Goal: Task Accomplishment & Management: Complete application form

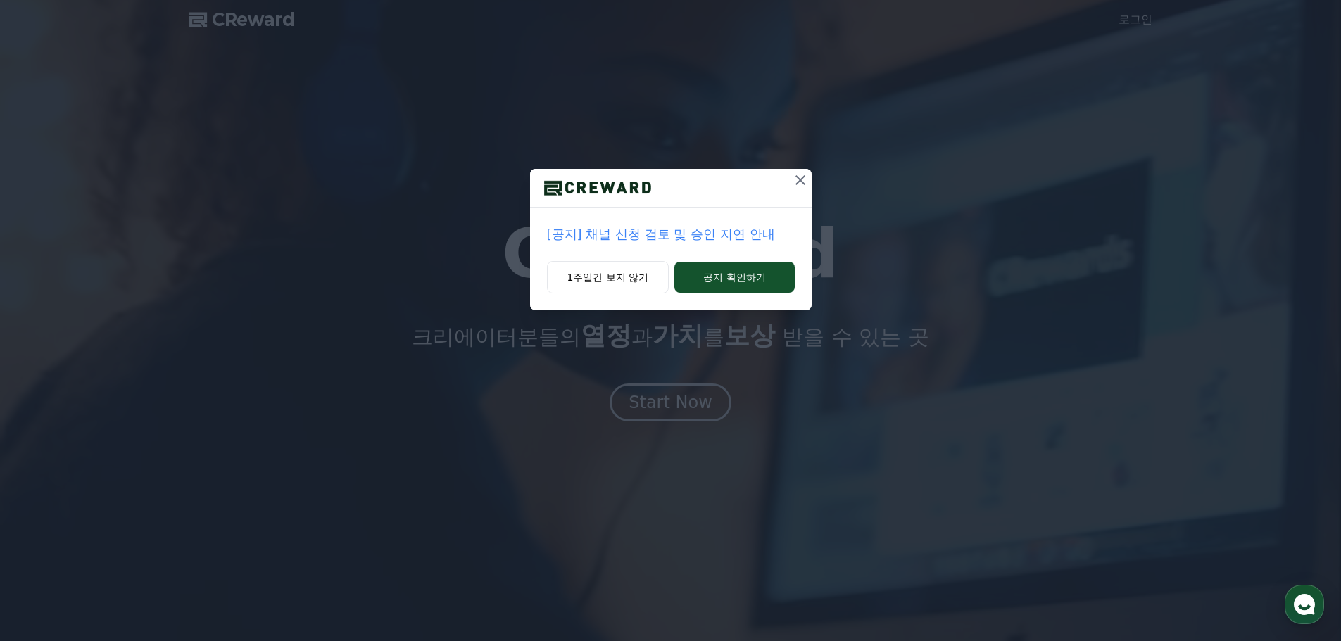
click at [674, 234] on p "[공지] 채널 신청 검토 및 승인 지연 안내" at bounding box center [671, 235] width 248 height 20
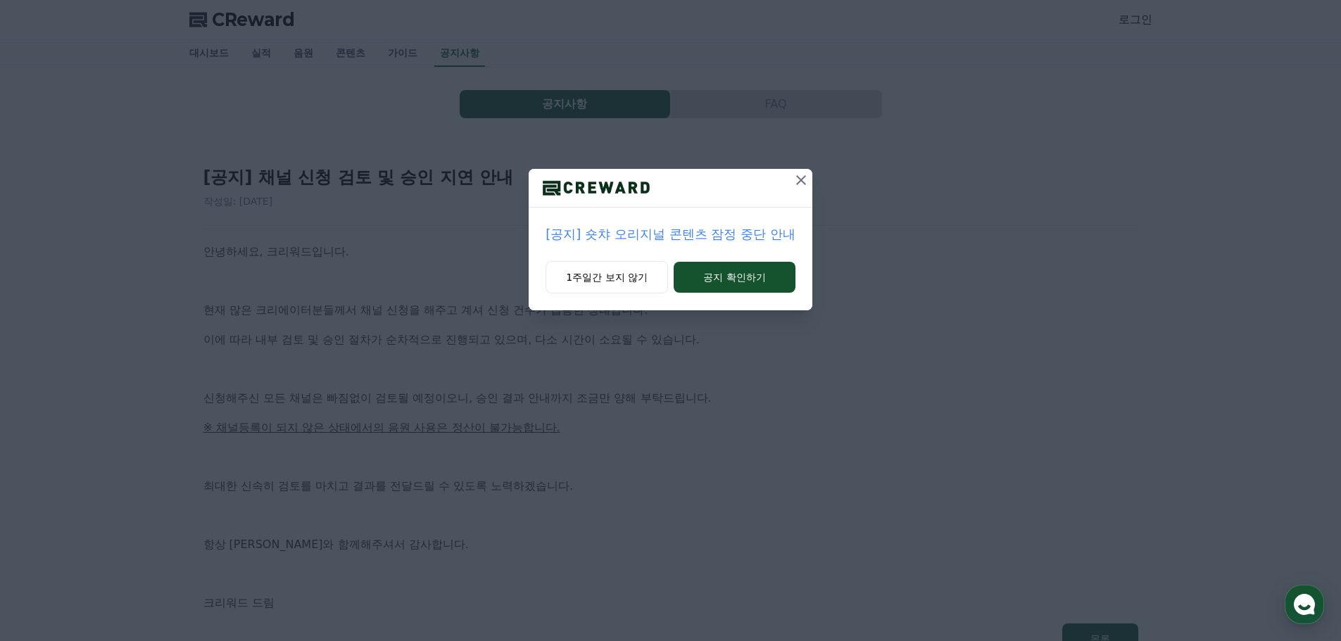
click at [694, 239] on p "[공지] 숏챠 오리지널 콘텐츠 잠정 중단 안내" at bounding box center [669, 235] width 249 height 20
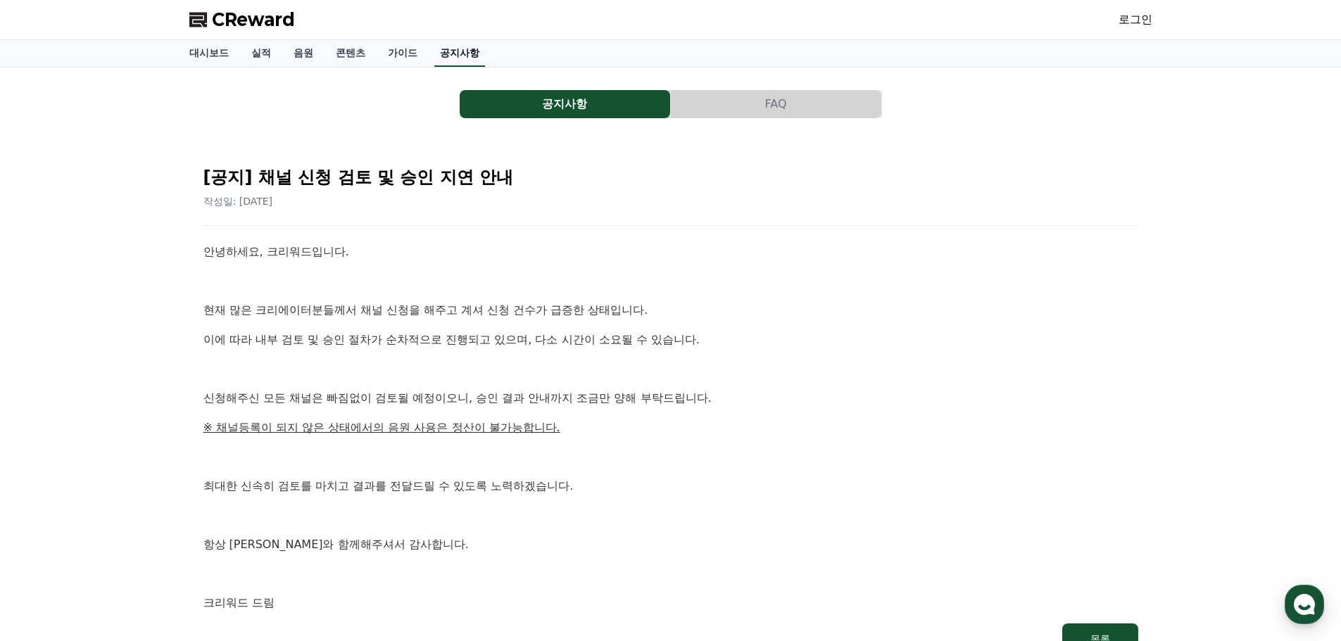
click at [436, 46] on link "공지사항" at bounding box center [459, 53] width 51 height 27
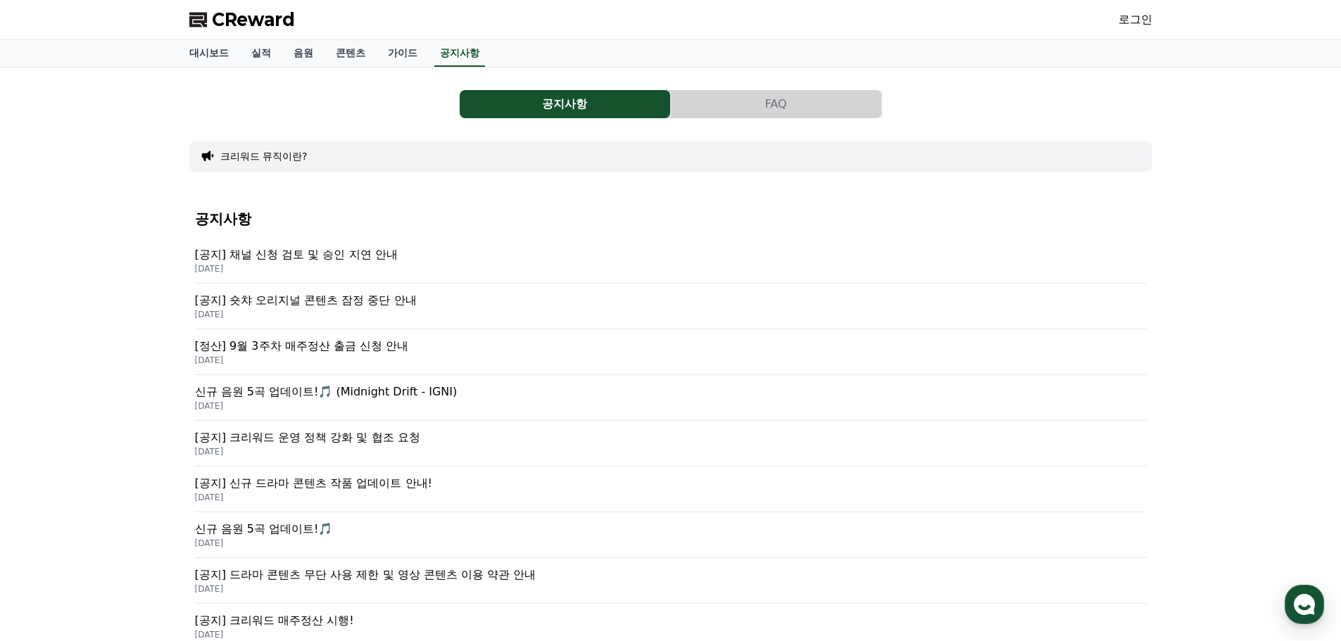
click at [374, 258] on p "[공지] 채널 신청 검토 및 승인 지연 안내" at bounding box center [671, 254] width 952 height 17
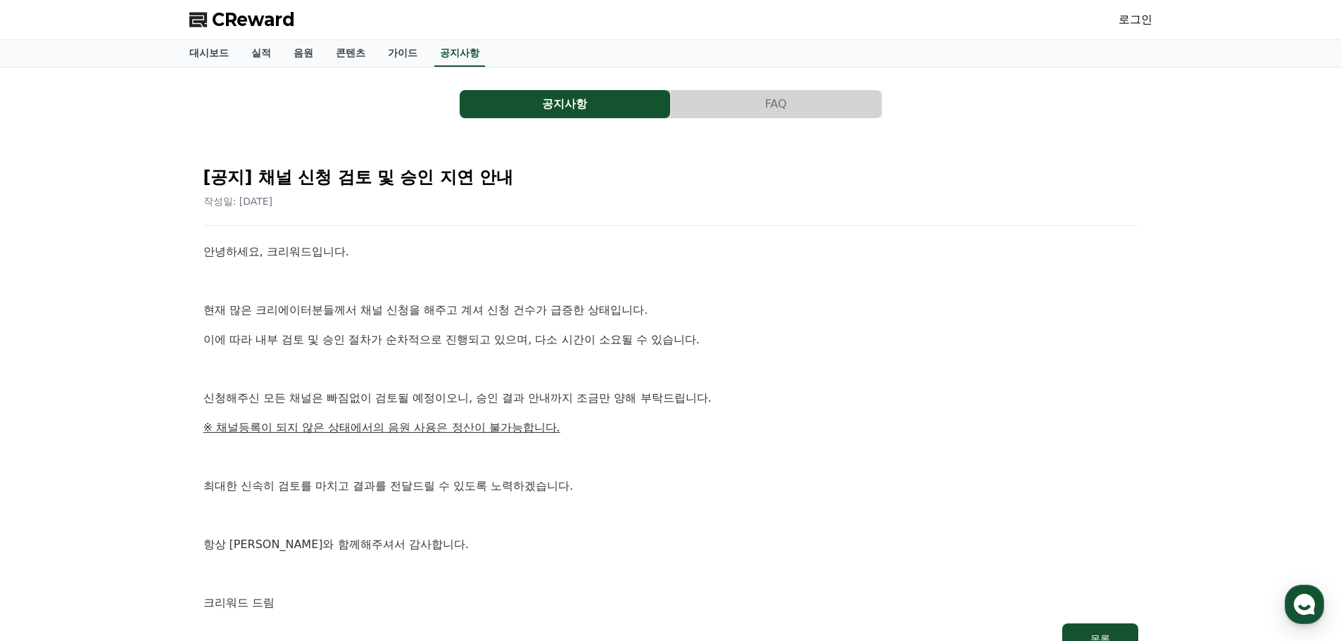
click at [1139, 15] on link "로그인" at bounding box center [1135, 19] width 34 height 17
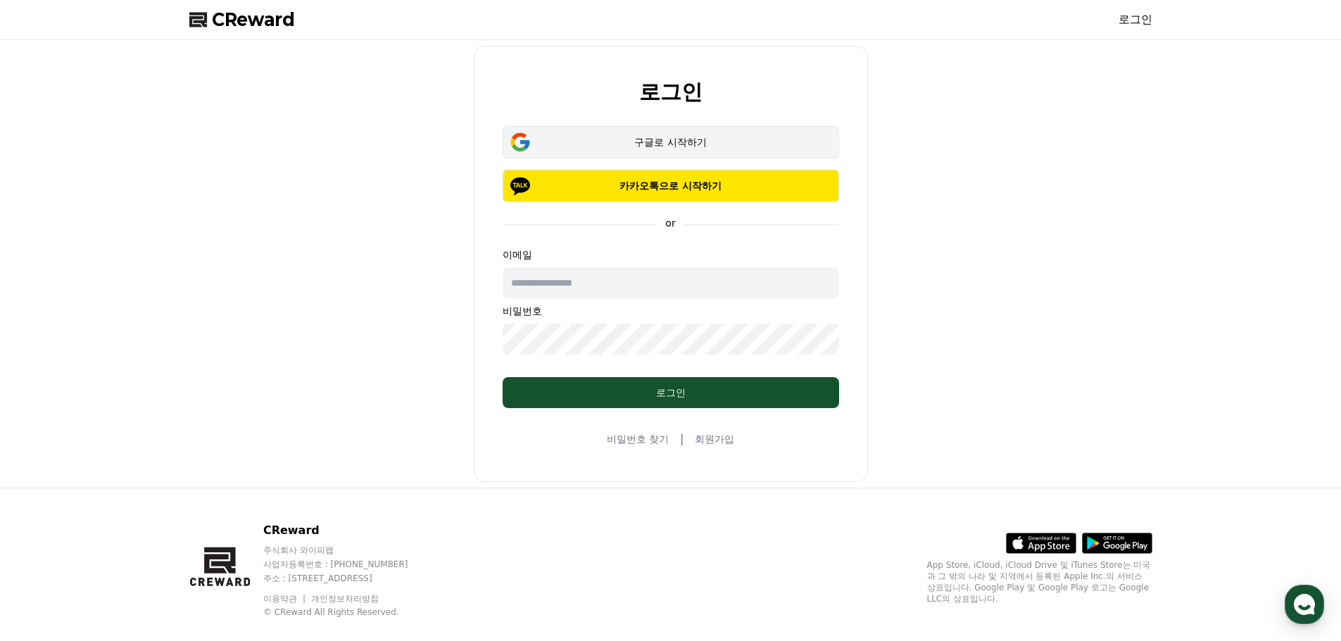
click at [721, 156] on button "구글로 시작하기" at bounding box center [671, 142] width 336 height 32
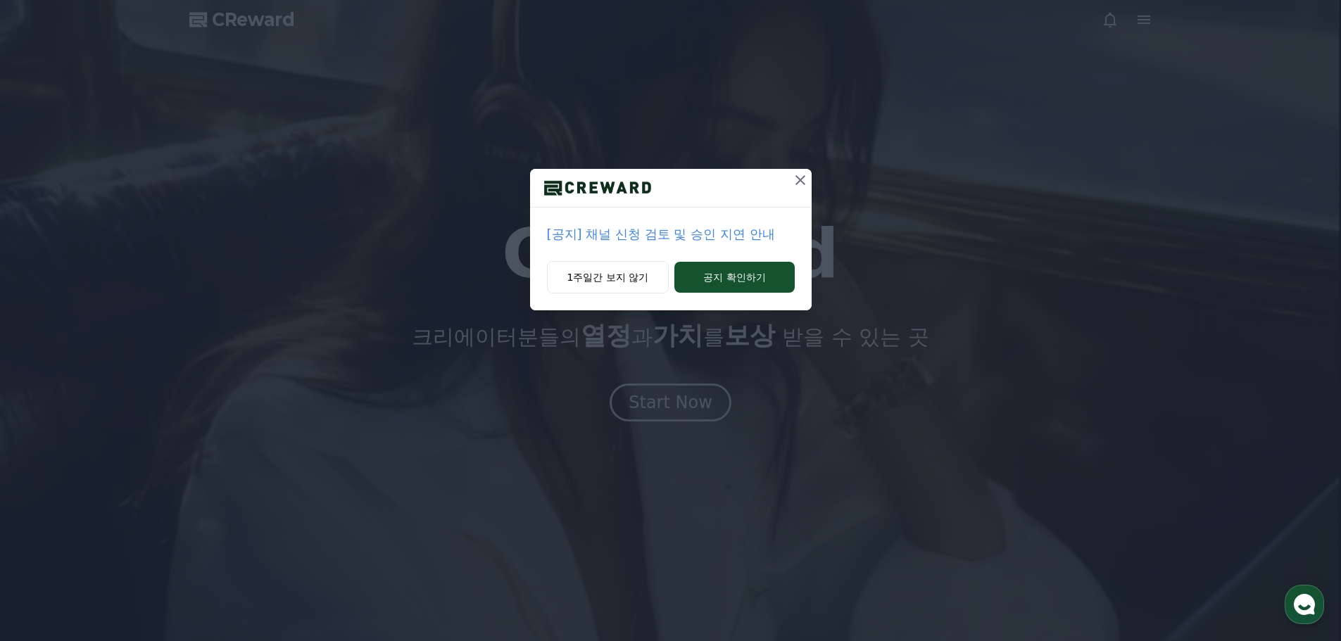
click at [802, 182] on icon at bounding box center [800, 180] width 10 height 10
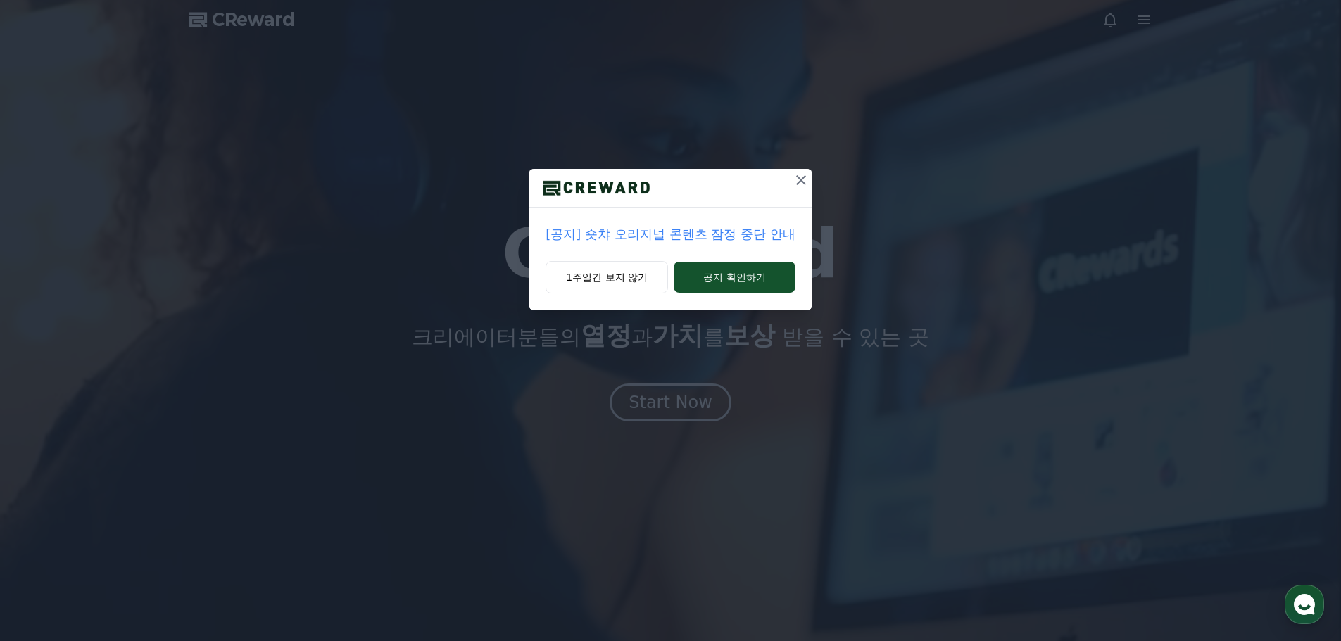
click at [799, 184] on icon at bounding box center [801, 180] width 17 height 17
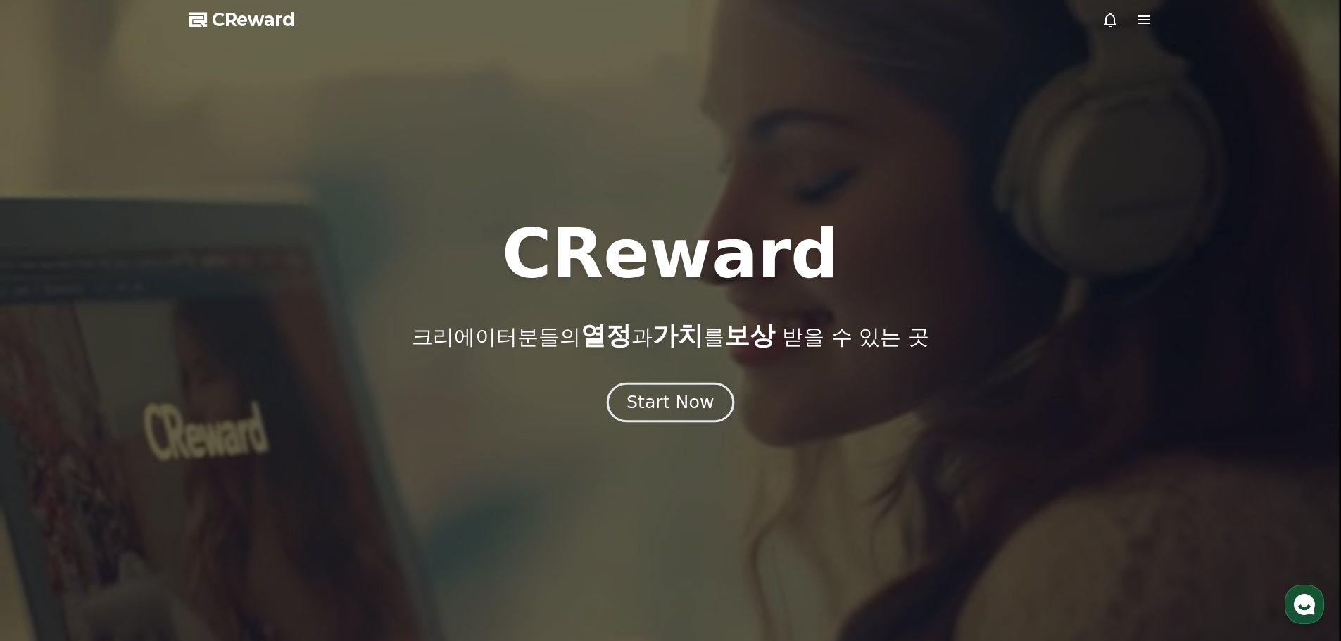
click at [709, 406] on div "Start Now" at bounding box center [669, 403] width 87 height 24
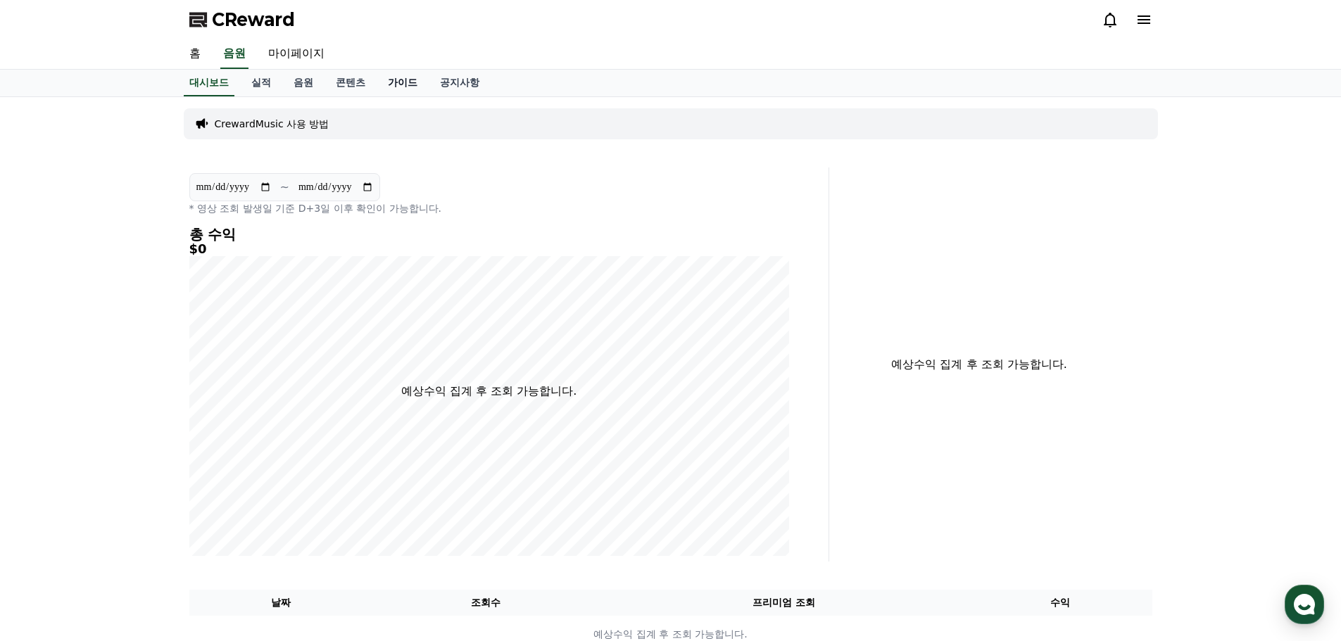
click at [393, 88] on link "가이드" at bounding box center [403, 83] width 52 height 27
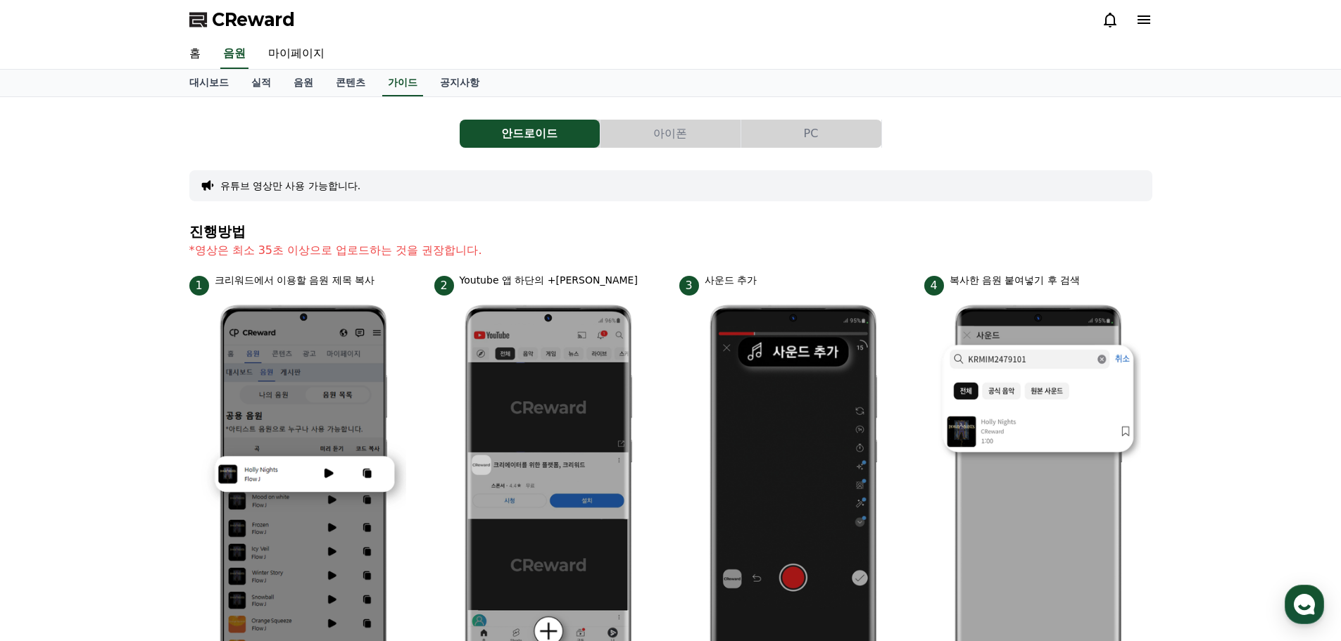
drag, startPoint x: 771, startPoint y: 111, endPoint x: 771, endPoint y: 120, distance: 8.5
click at [771, 111] on div "안드로이드 아이폰 PC 유튜브 영상만 사용 가능합니다. 진행방법 *영상은 최소 35초 이상으로 업로드하는 것을 권장합니다. 1 크리워드에서 이…" at bounding box center [670, 611] width 963 height 1006
click at [776, 132] on button "PC" at bounding box center [811, 134] width 140 height 28
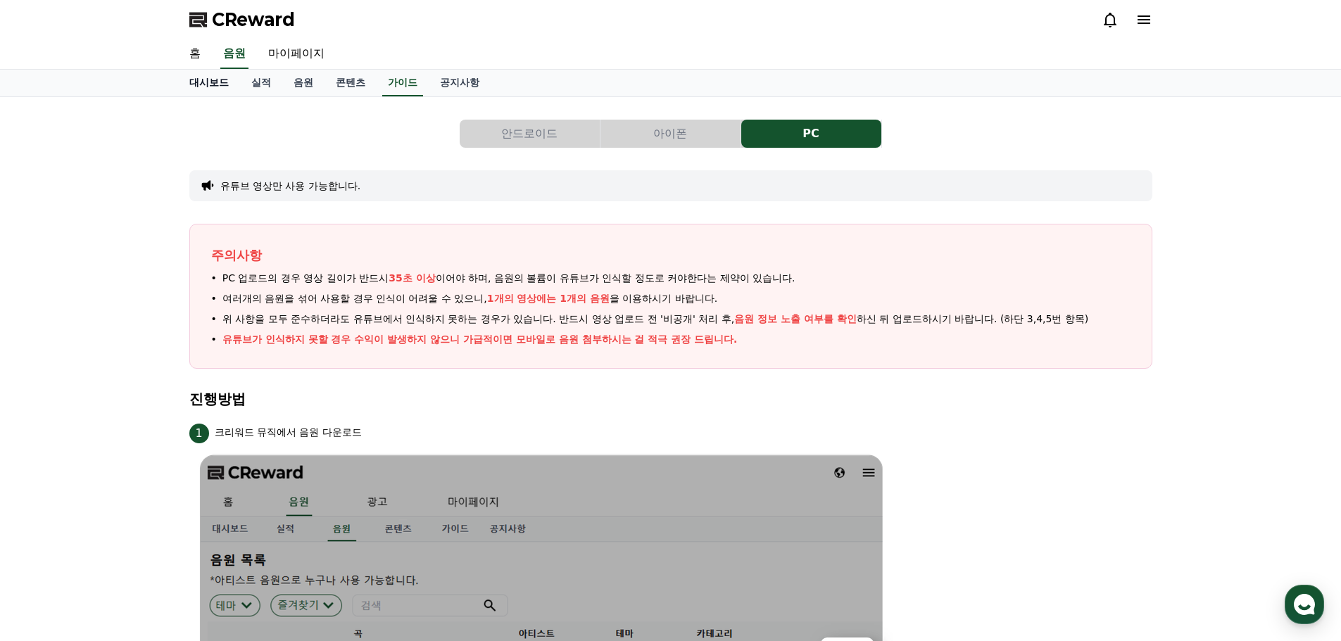
click at [208, 84] on link "대시보드" at bounding box center [209, 83] width 62 height 27
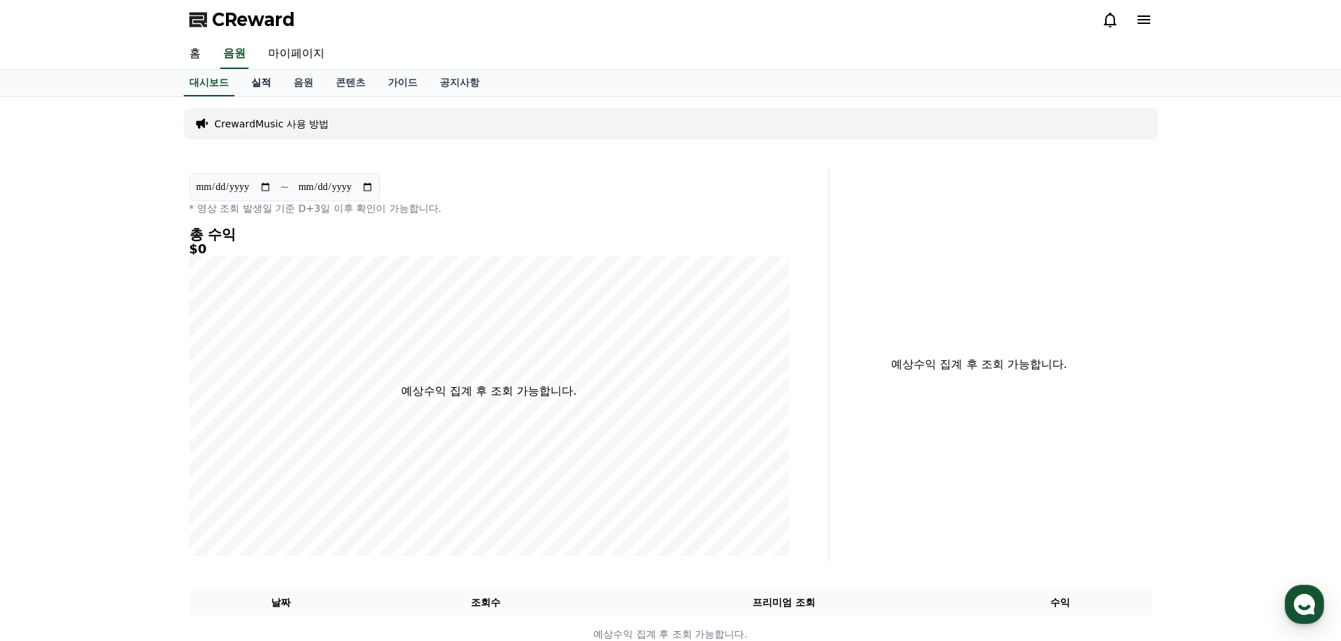
click at [266, 82] on link "실적" at bounding box center [261, 83] width 42 height 27
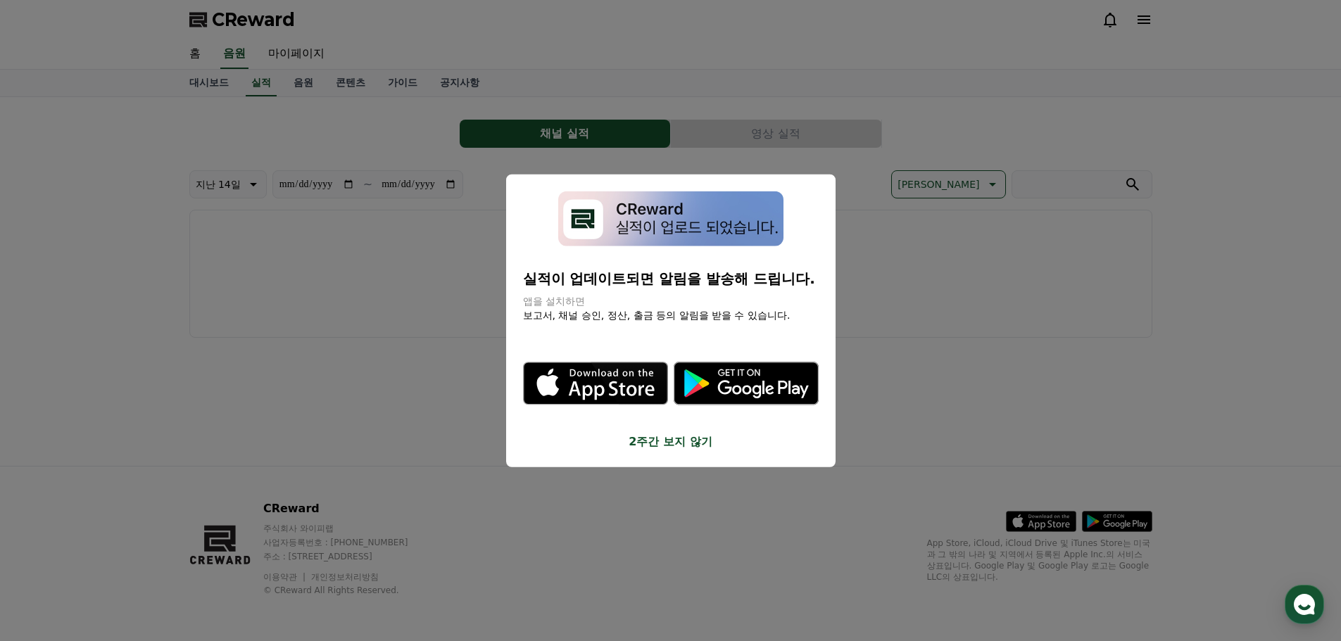
click at [685, 445] on button "2주간 보지 않기" at bounding box center [671, 442] width 296 height 17
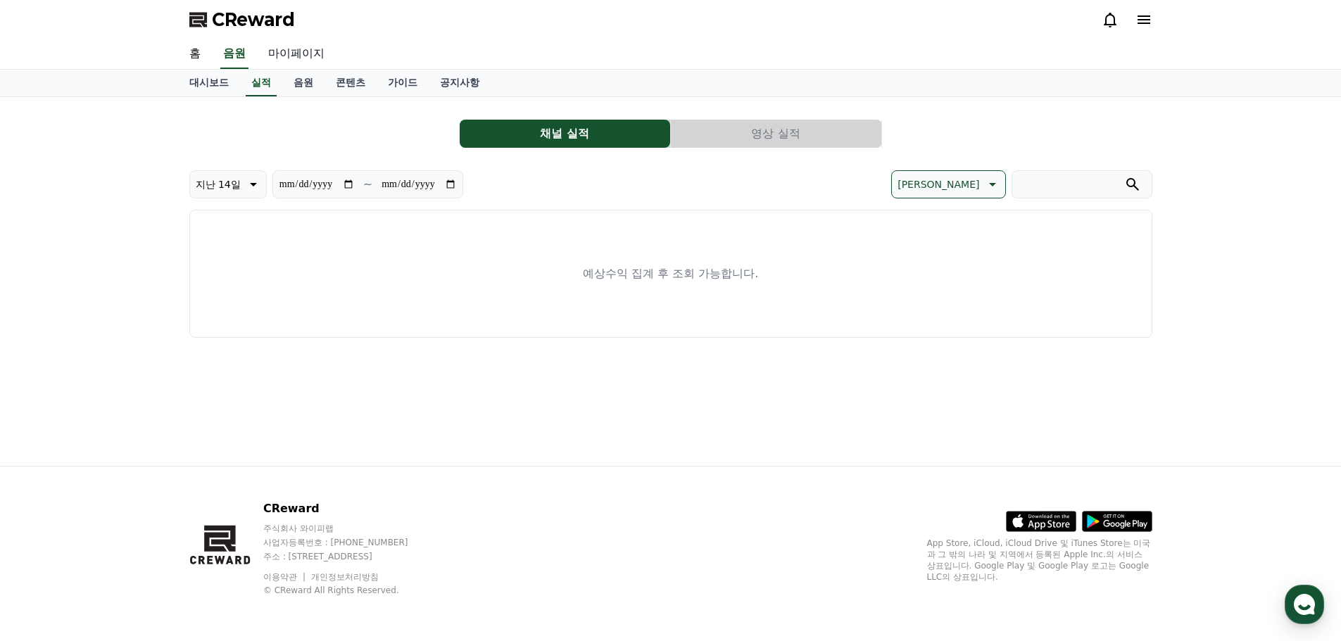
click at [292, 54] on link "마이페이지" at bounding box center [296, 54] width 79 height 30
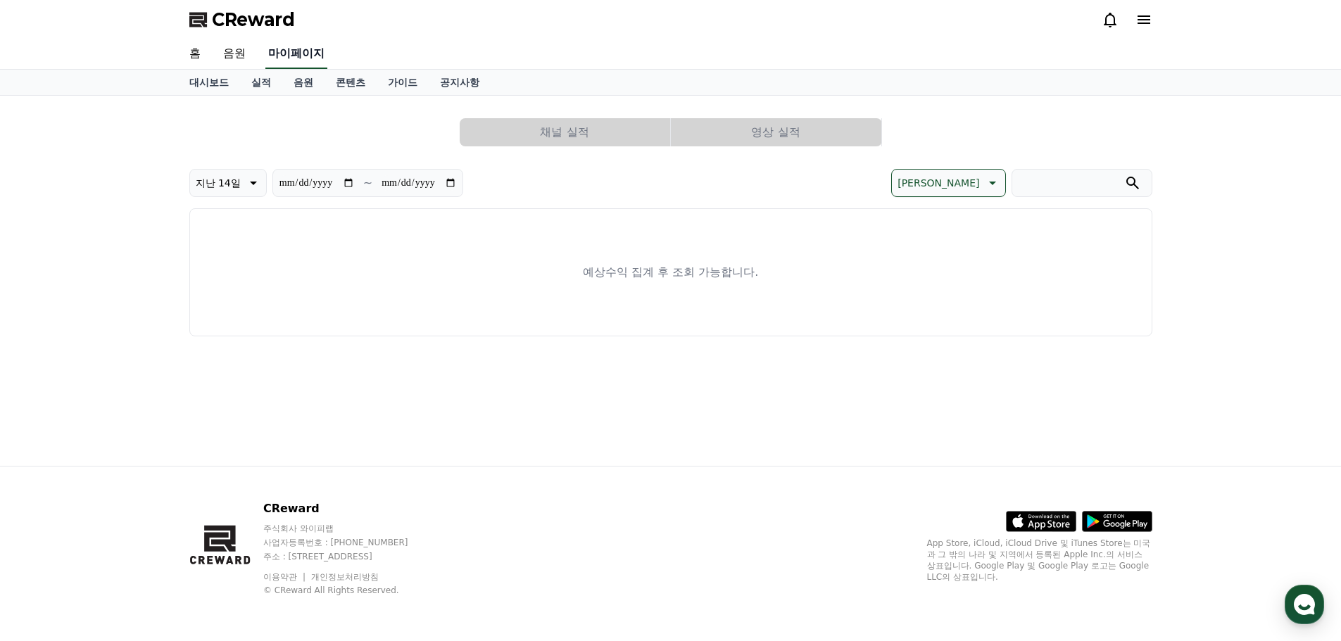
select select "**********"
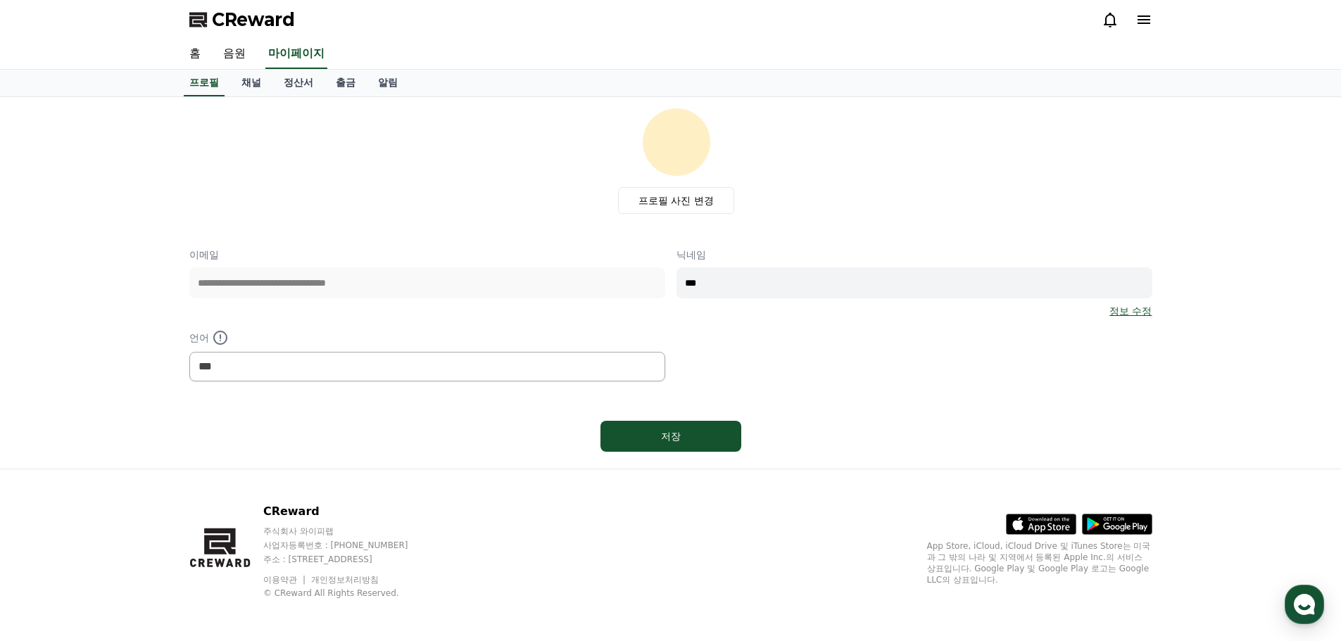
click at [645, 279] on div "**********" at bounding box center [670, 315] width 963 height 134
type input "*"
type input "****"
click at [679, 435] on div "저장" at bounding box center [671, 436] width 84 height 14
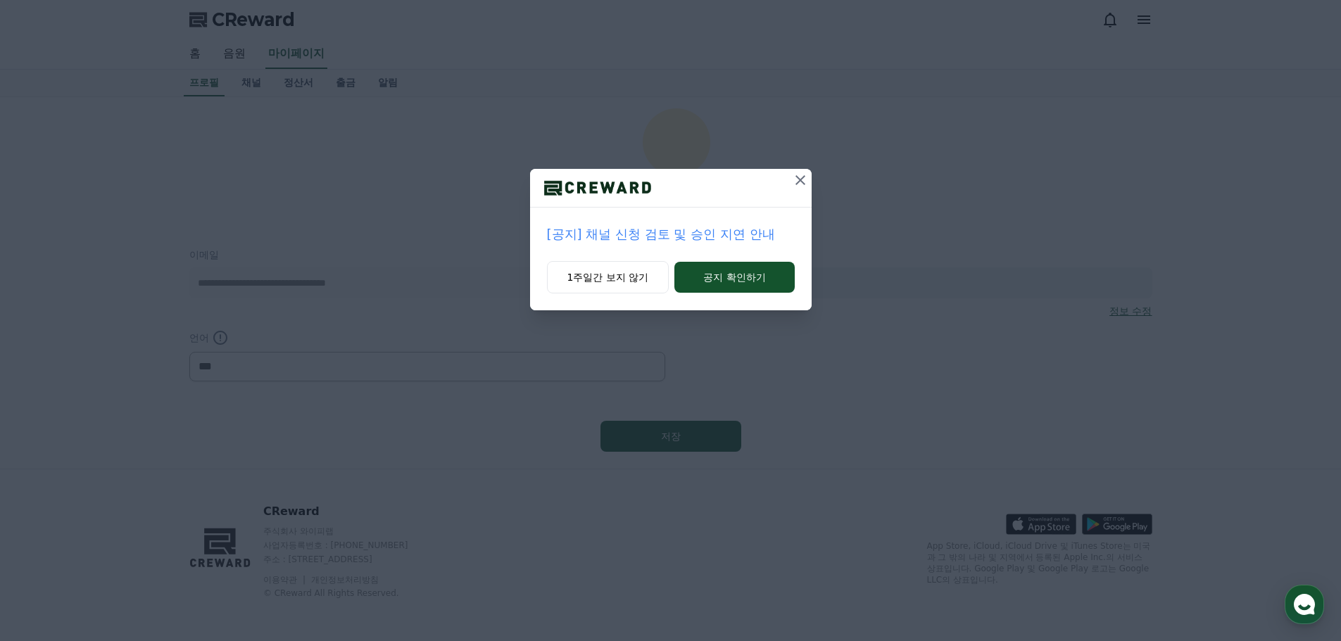
select select "**********"
click at [658, 284] on button "1주일간 보지 않기" at bounding box center [608, 277] width 122 height 32
click at [600, 263] on button "1주일간 보지 않기" at bounding box center [606, 277] width 122 height 32
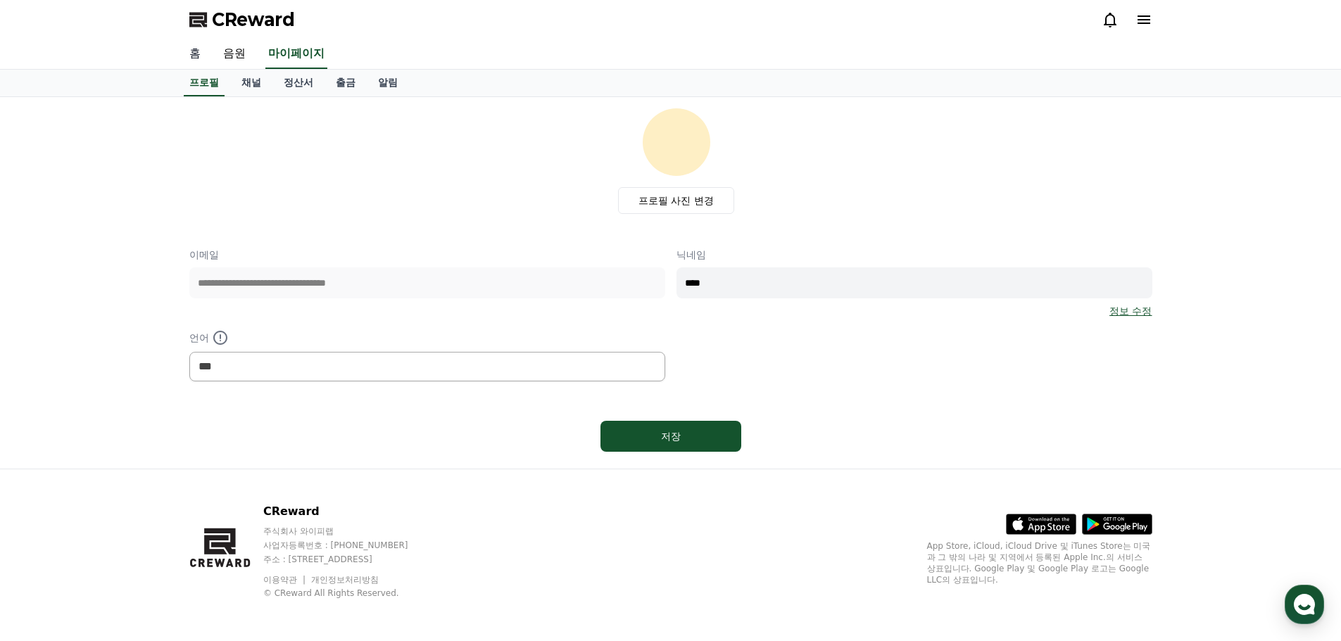
click at [200, 50] on link "홈" at bounding box center [195, 54] width 34 height 30
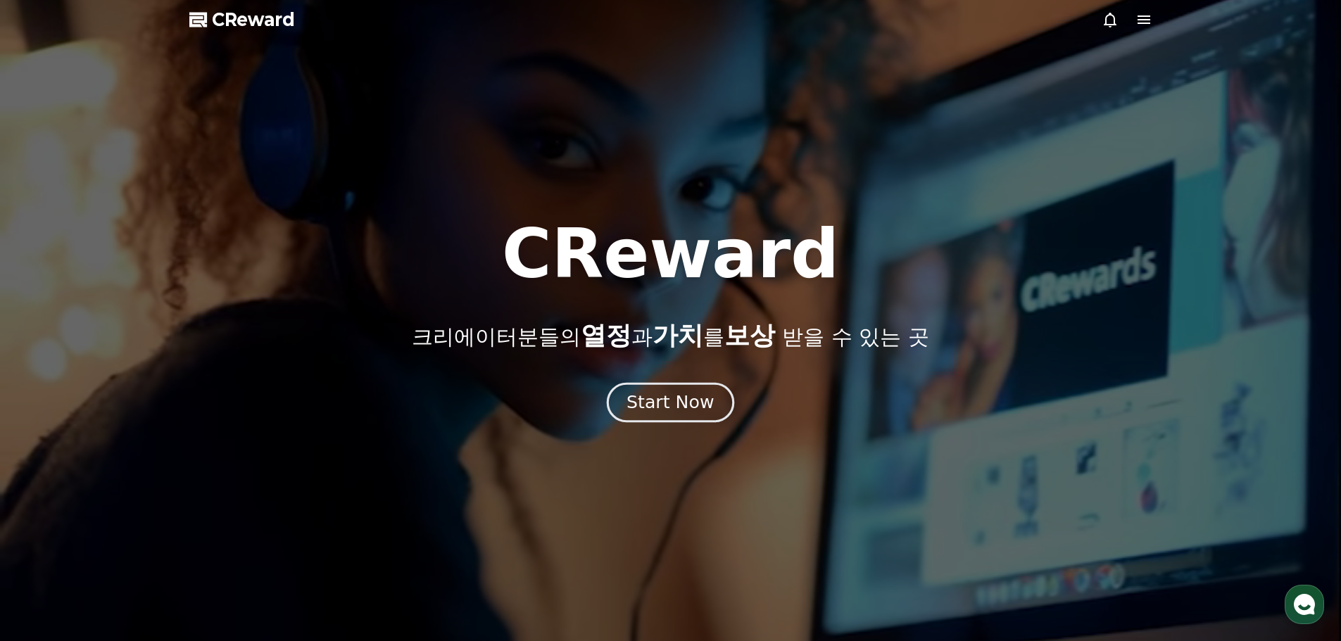
click at [660, 408] on div "Start Now" at bounding box center [669, 403] width 87 height 24
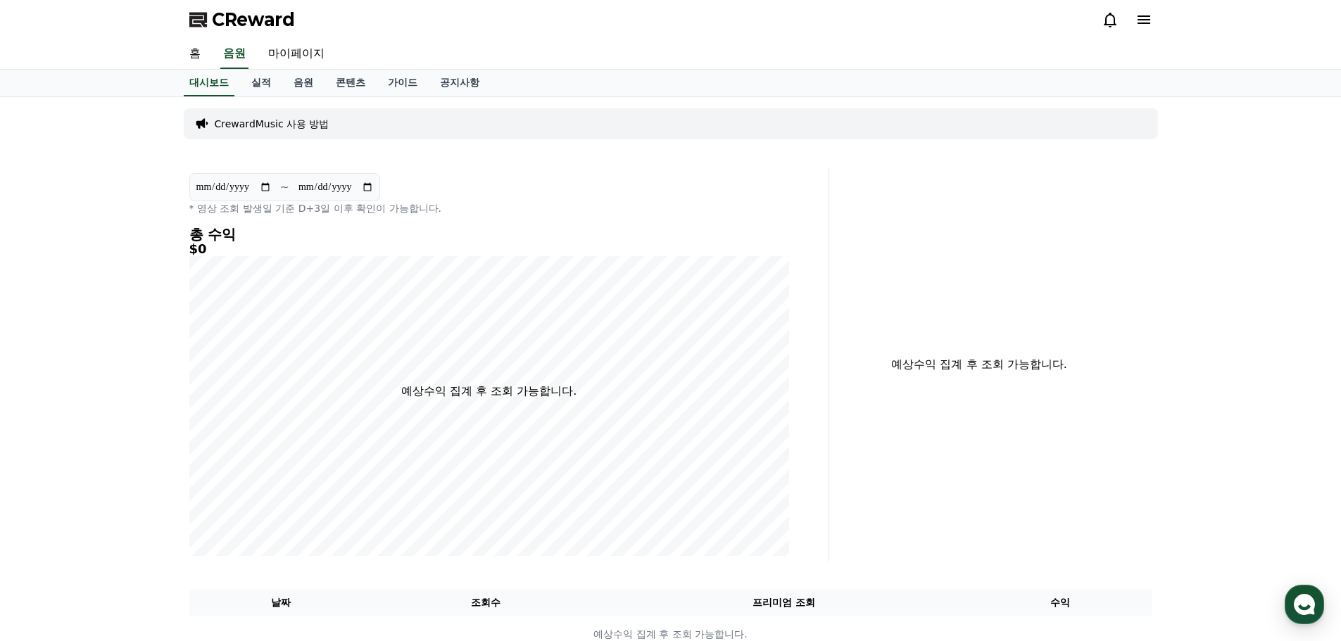
click at [255, 122] on p "CrewardMusic 사용 방법" at bounding box center [272, 124] width 115 height 14
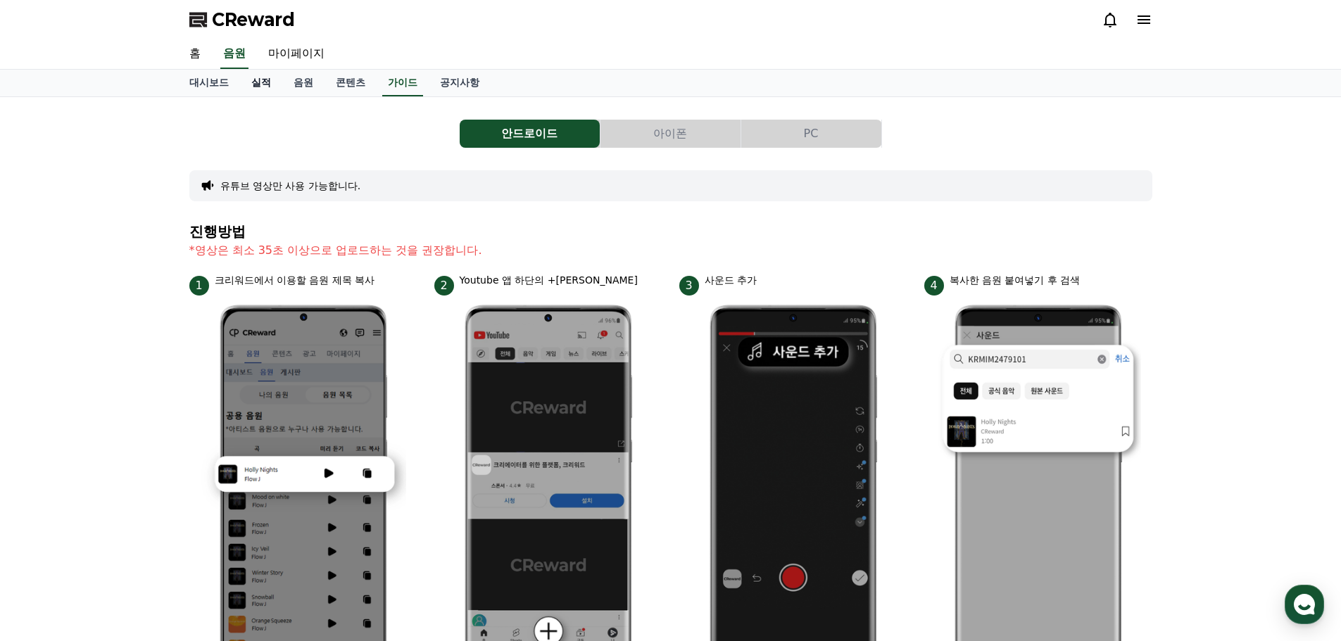
click at [271, 87] on link "실적" at bounding box center [261, 83] width 42 height 27
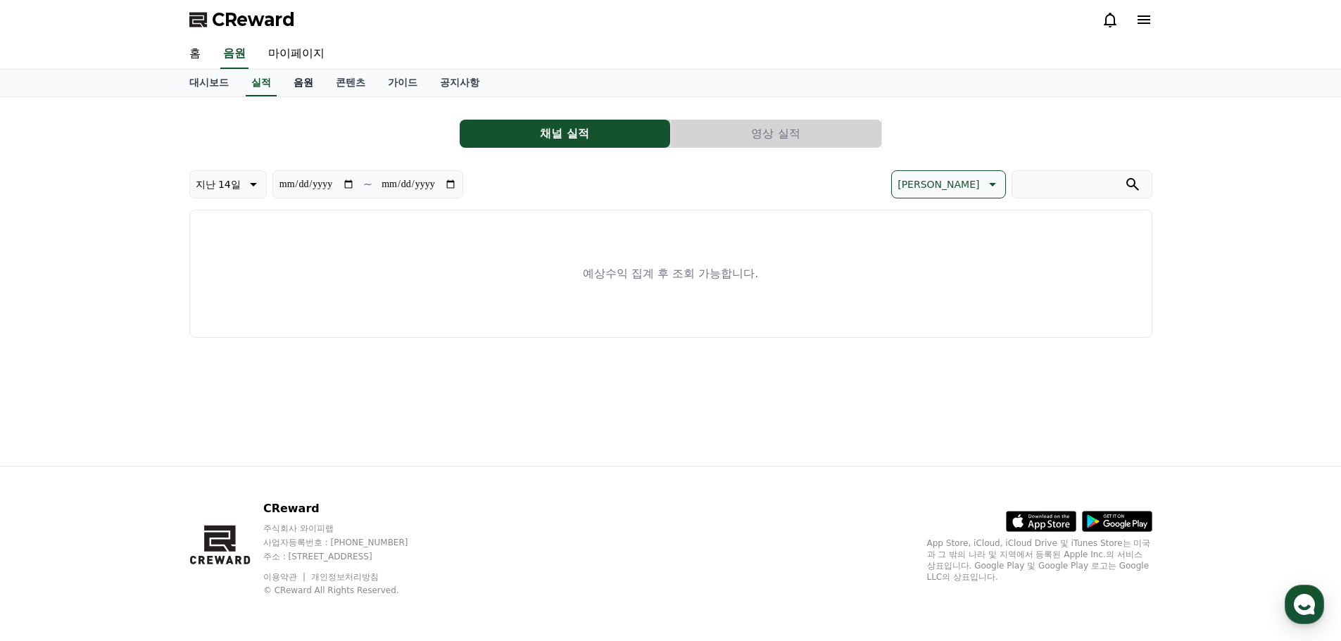
click at [294, 84] on link "음원" at bounding box center [303, 83] width 42 height 27
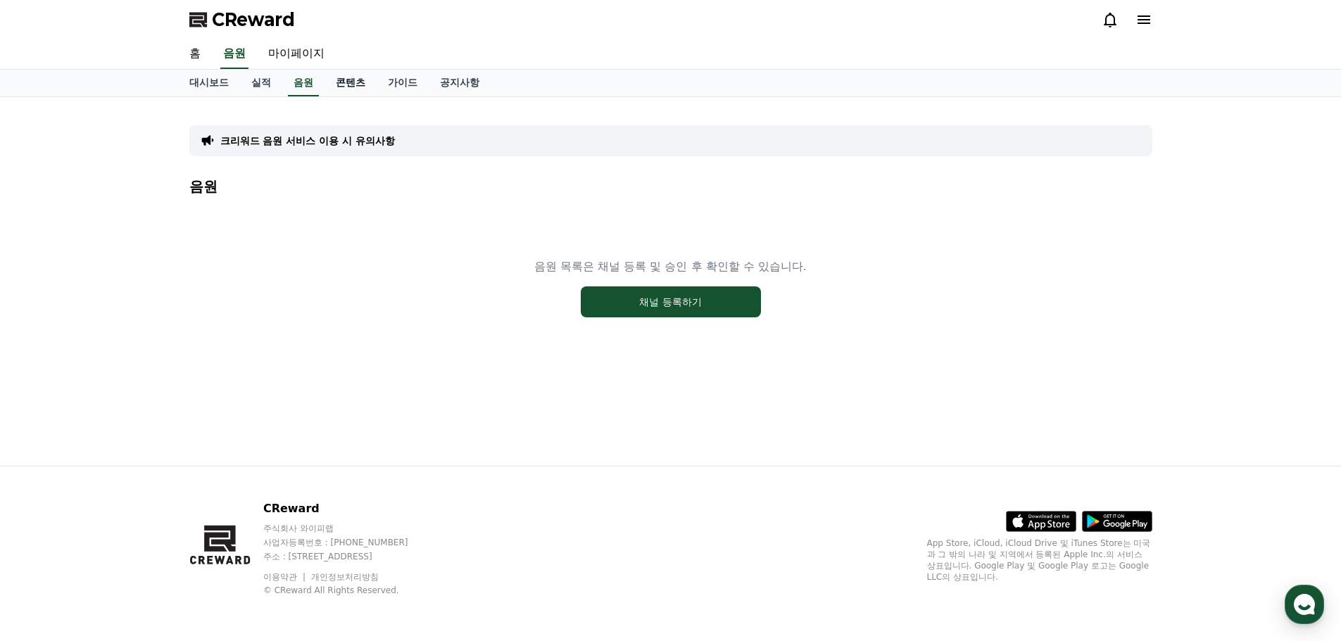
click at [339, 87] on link "콘텐츠" at bounding box center [350, 83] width 52 height 27
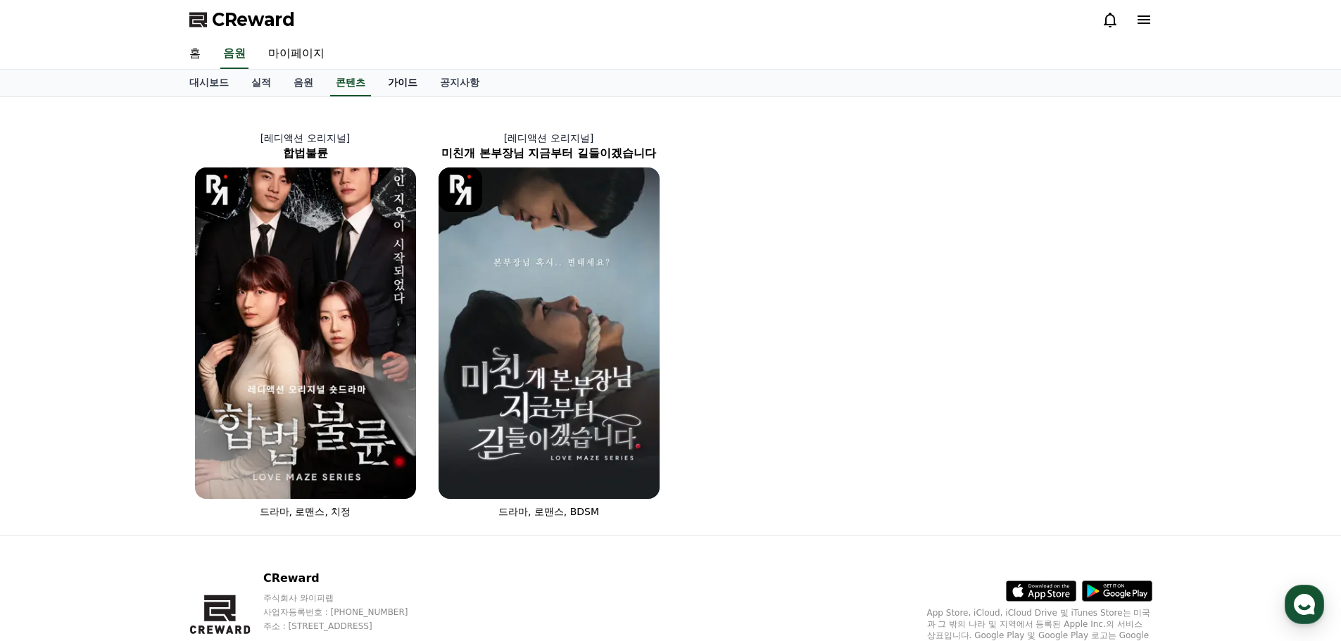
click at [400, 86] on link "가이드" at bounding box center [403, 83] width 52 height 27
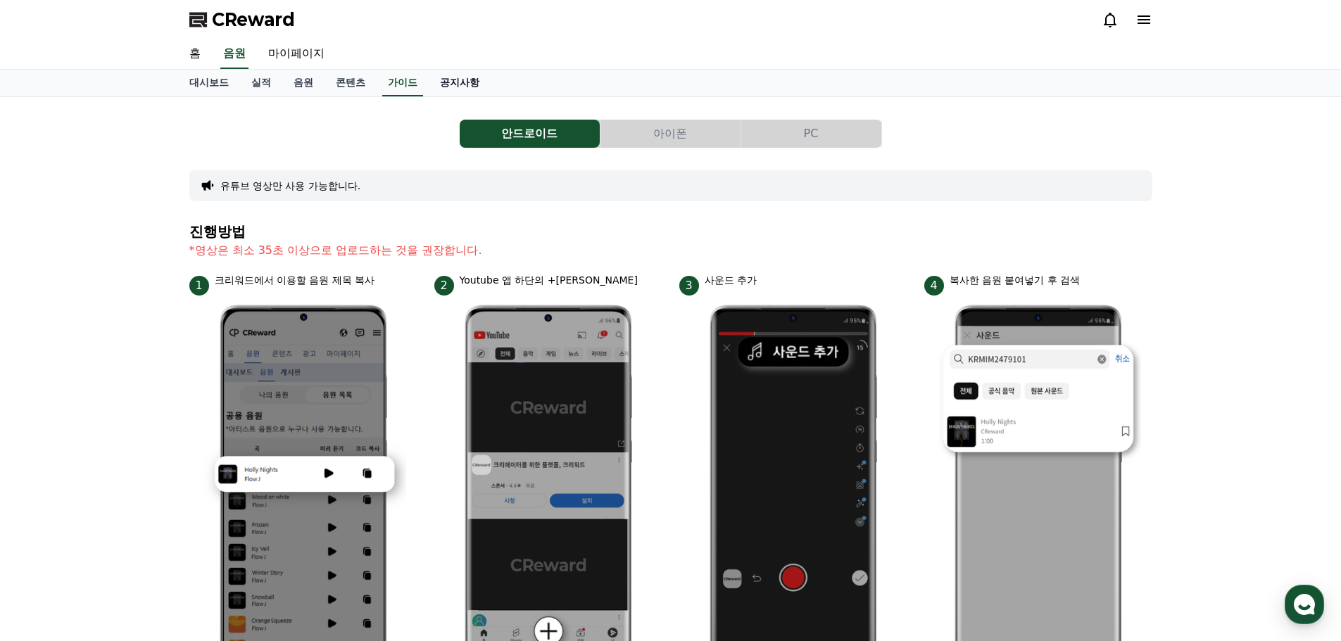
click at [465, 87] on link "공지사항" at bounding box center [460, 83] width 62 height 27
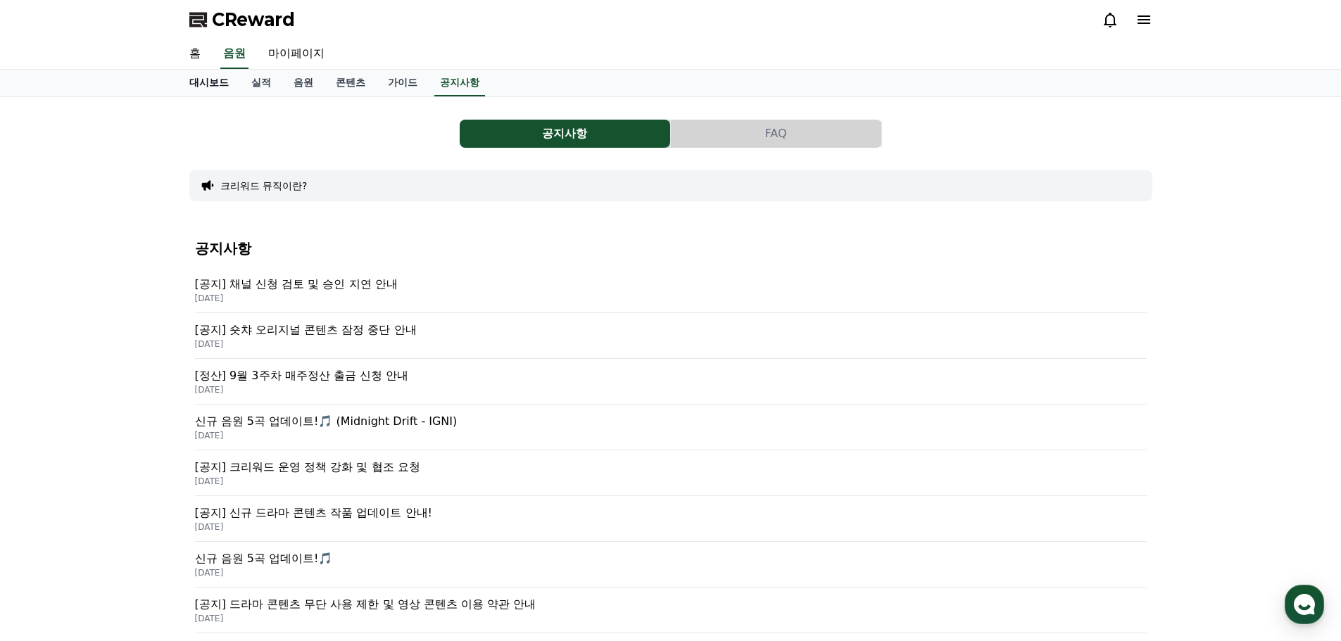
click at [208, 82] on link "대시보드" at bounding box center [209, 83] width 62 height 27
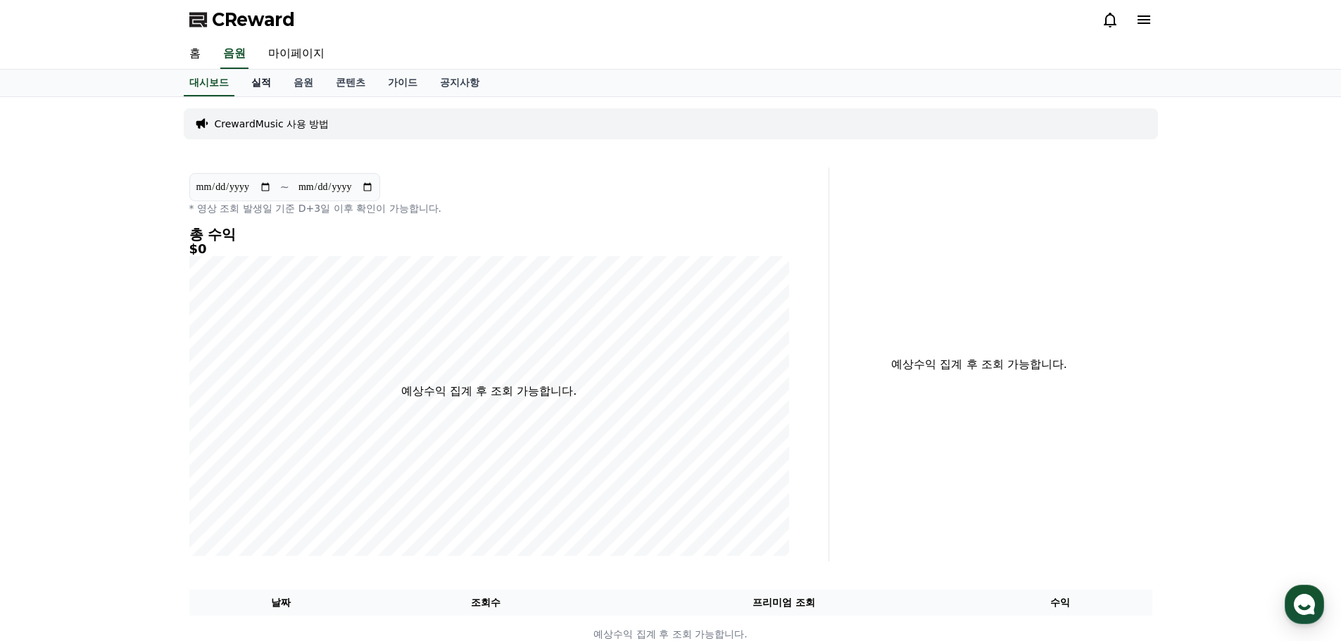
click at [251, 87] on link "실적" at bounding box center [261, 83] width 42 height 27
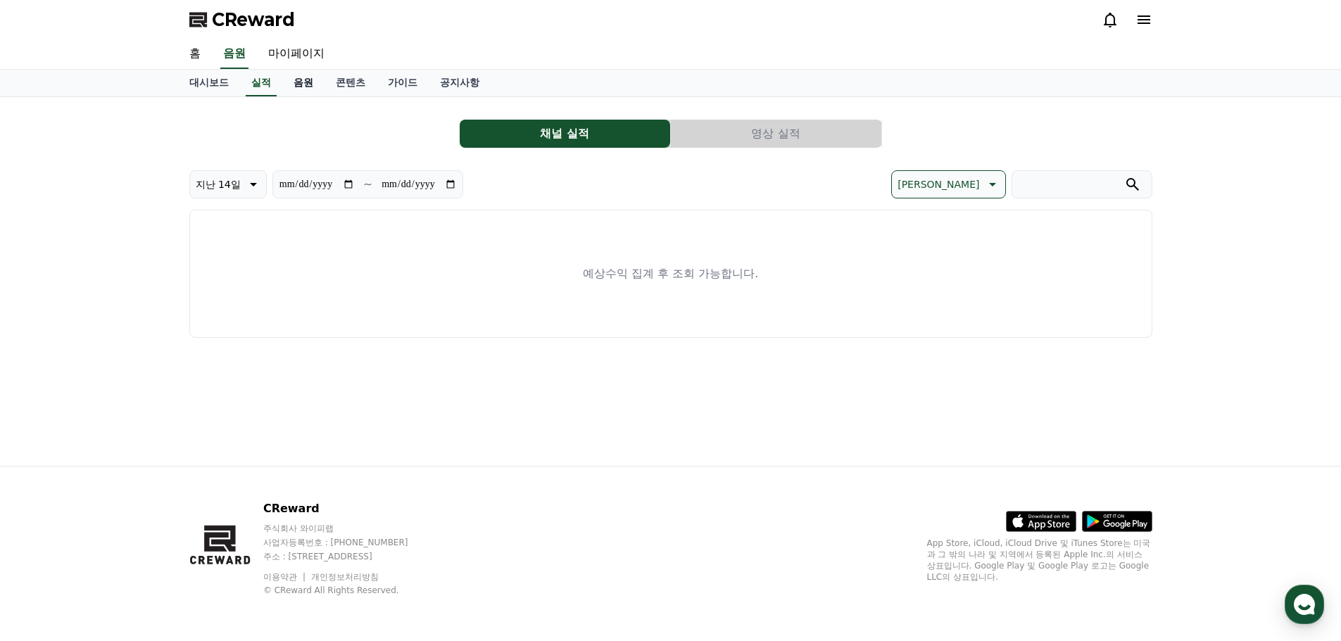
click at [291, 84] on link "음원" at bounding box center [303, 83] width 42 height 27
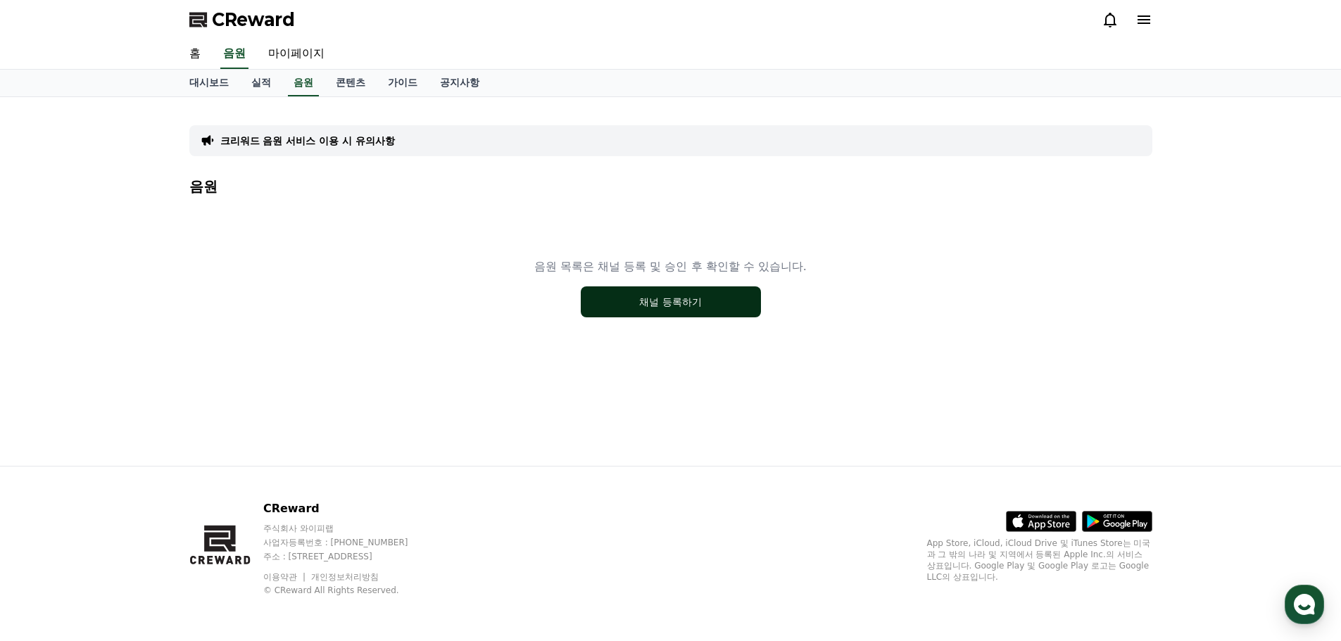
click at [691, 315] on button "채널 등록하기" at bounding box center [671, 301] width 180 height 31
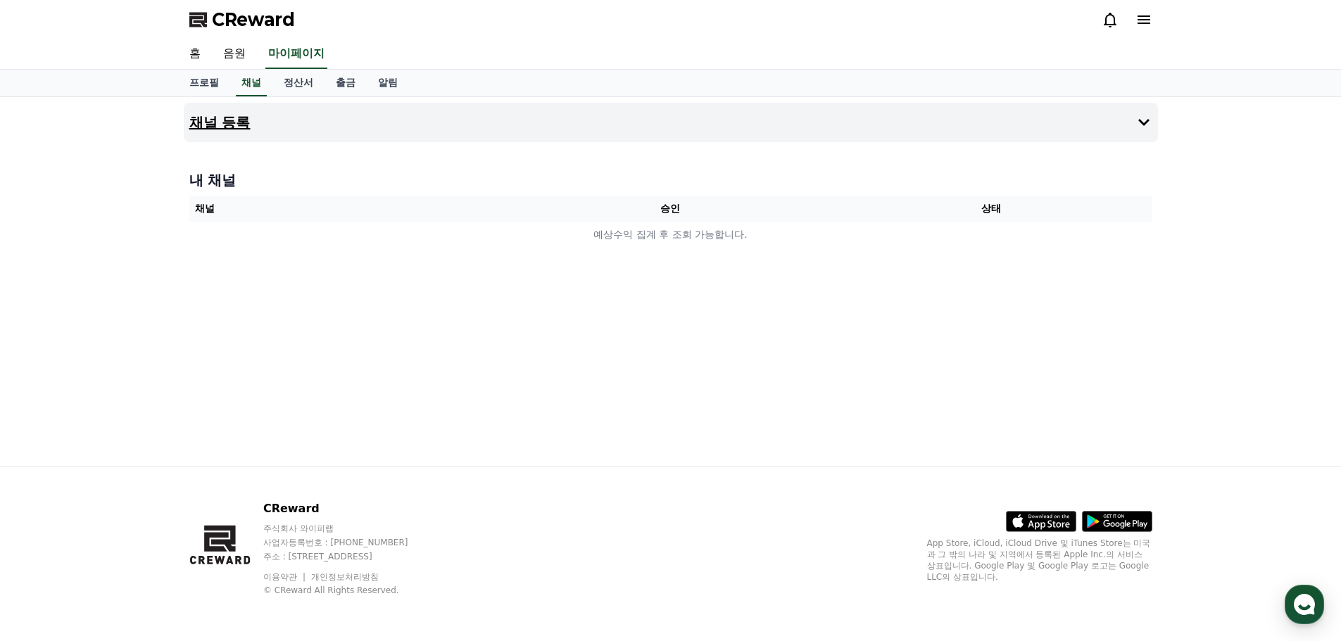
click at [237, 121] on h4 "채널 등록" at bounding box center [219, 122] width 61 height 15
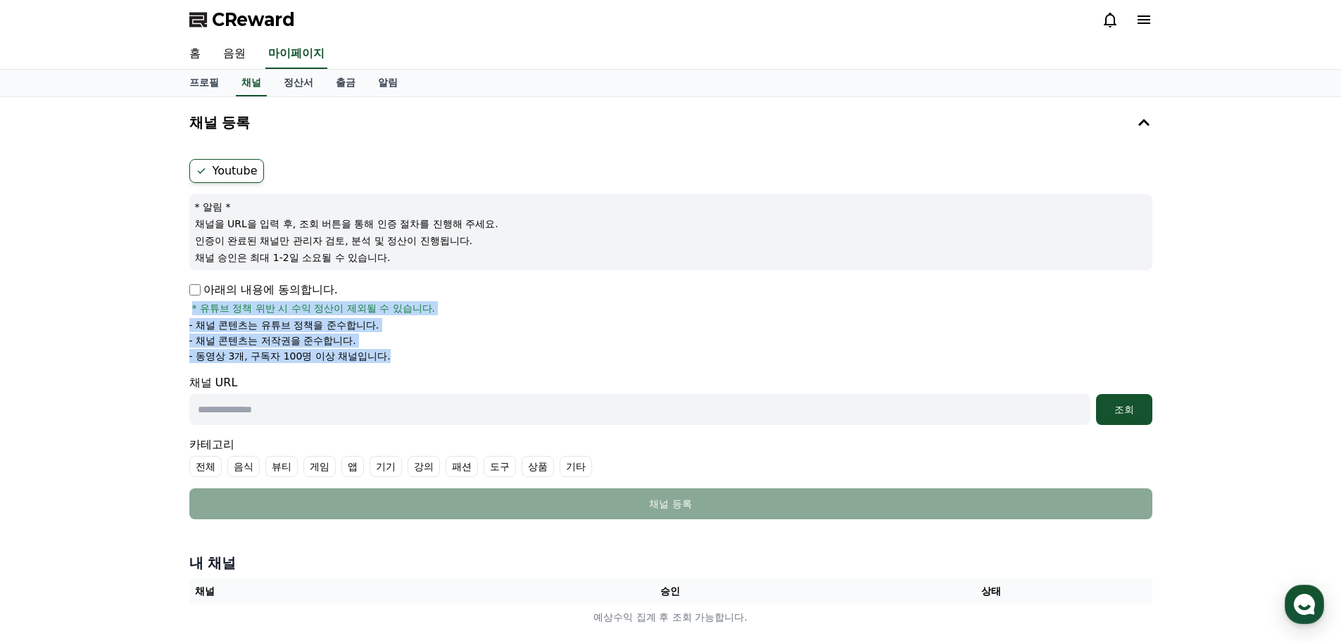
drag, startPoint x: 396, startPoint y: 356, endPoint x: 191, endPoint y: 315, distance: 209.0
click at [191, 315] on div "아래의 내용에 동의합니다. * 유튜브 정책 위반 시 수익 정산이 제외될 수 있습니다. - 채널 콘텐츠는 유튜브 정책을 준수합니다. - 채널 콘…" at bounding box center [670, 323] width 963 height 82
click at [170, 328] on div "채널 등록 Youtube * 알림 * 채널을 URL을 입력 후, 조회 버튼을 통해 인증 절차를 진행해 주세요. 인증이 완료된 채널만 관리자 검…" at bounding box center [670, 369] width 1341 height 545
